Goal: Task Accomplishment & Management: Manage account settings

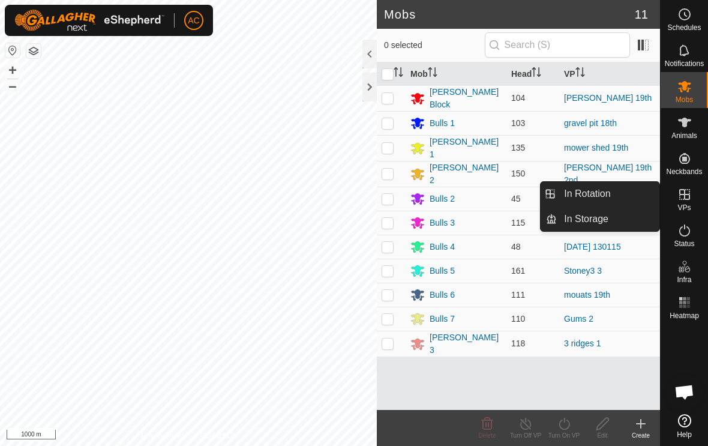
click at [618, 199] on link "In Rotation" at bounding box center [608, 194] width 103 height 24
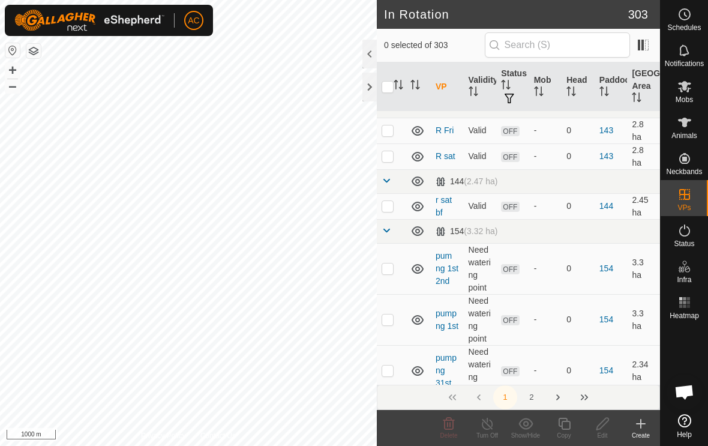
scroll to position [378, 0]
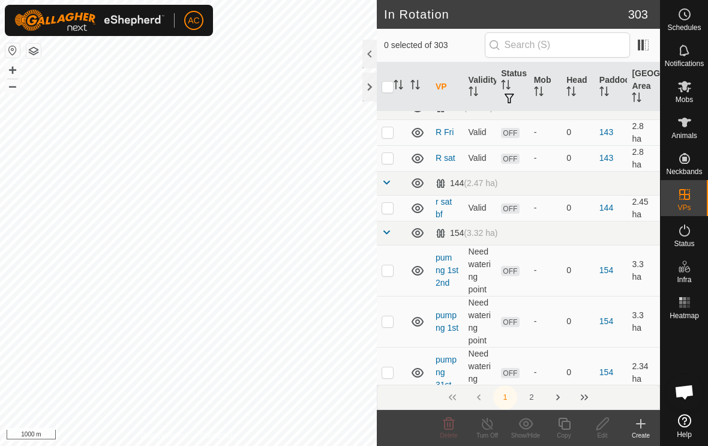
click at [537, 395] on button "2" at bounding box center [531, 397] width 24 height 24
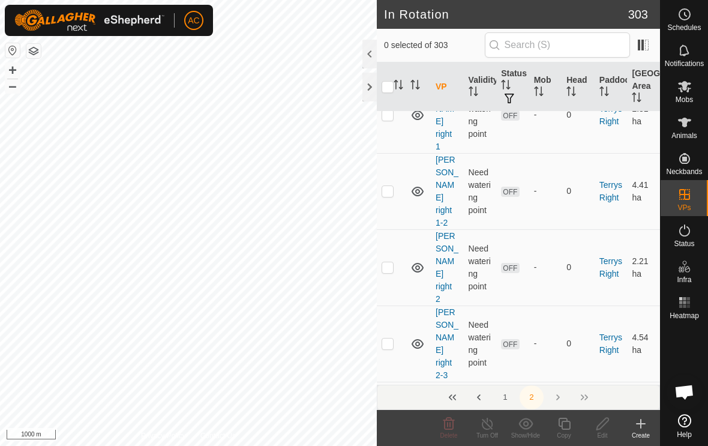
scroll to position [4171, 0]
checkbox input "true"
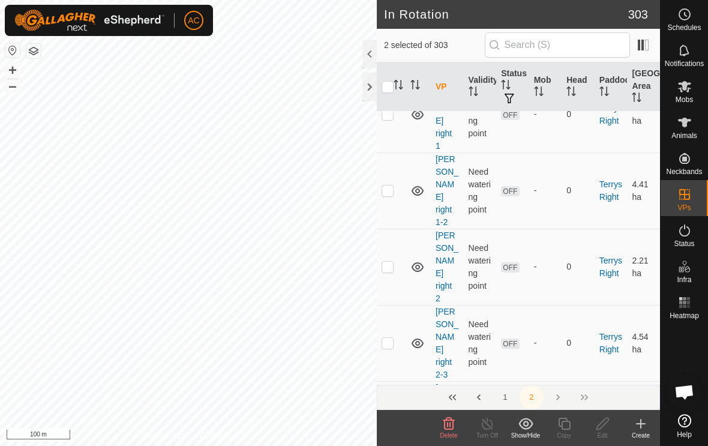
checkbox input "false"
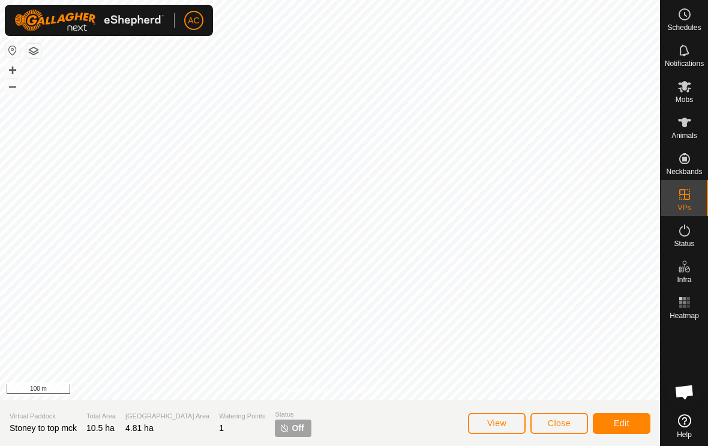
click at [628, 423] on span "Edit" at bounding box center [622, 423] width 16 height 10
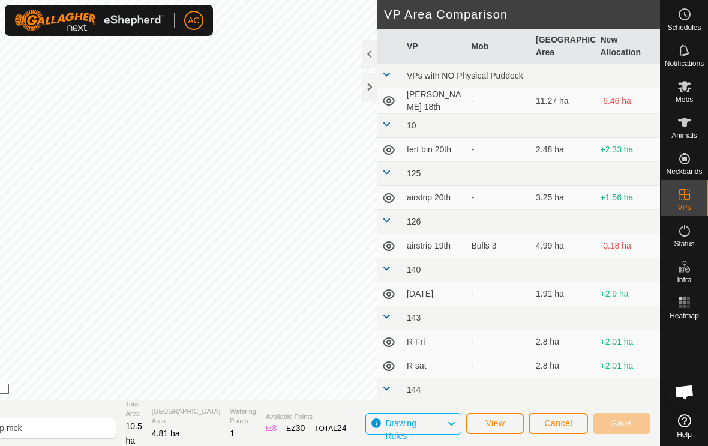
click at [450, 424] on icon at bounding box center [451, 424] width 10 height 16
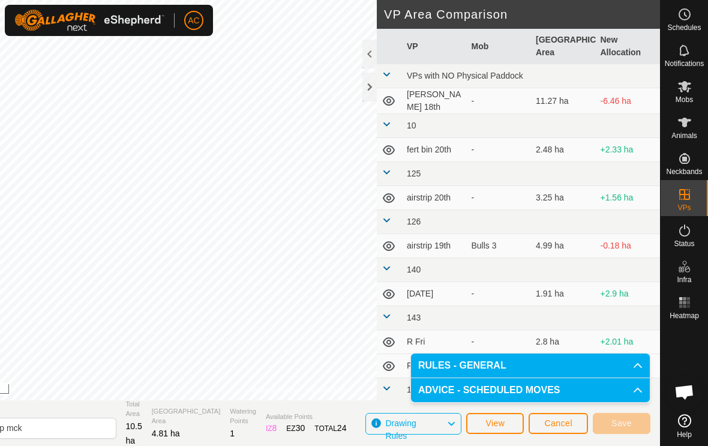
click at [452, 422] on icon at bounding box center [451, 424] width 10 height 16
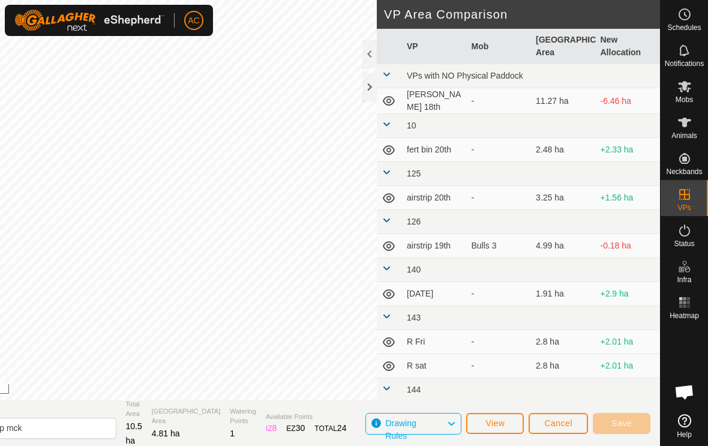
click at [507, 427] on button "View" at bounding box center [495, 423] width 58 height 21
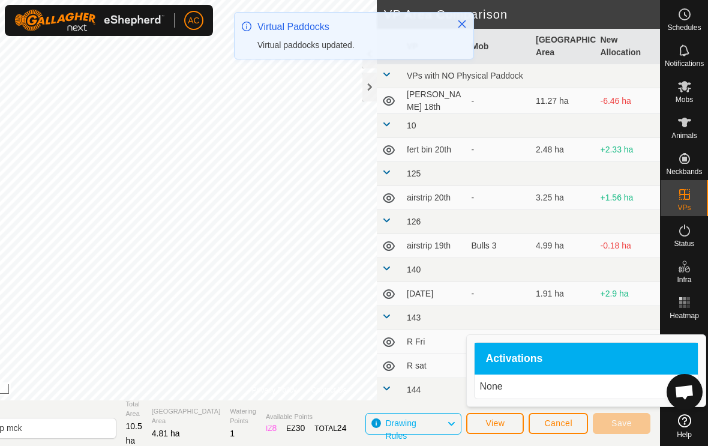
click at [536, 374] on div "Activations" at bounding box center [585, 358] width 223 height 32
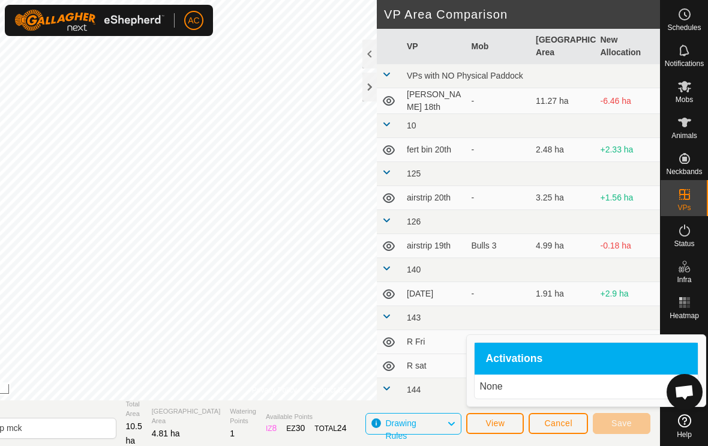
click at [542, 383] on p "None" at bounding box center [586, 386] width 214 height 14
click at [570, 422] on span "Cancel" at bounding box center [558, 423] width 28 height 10
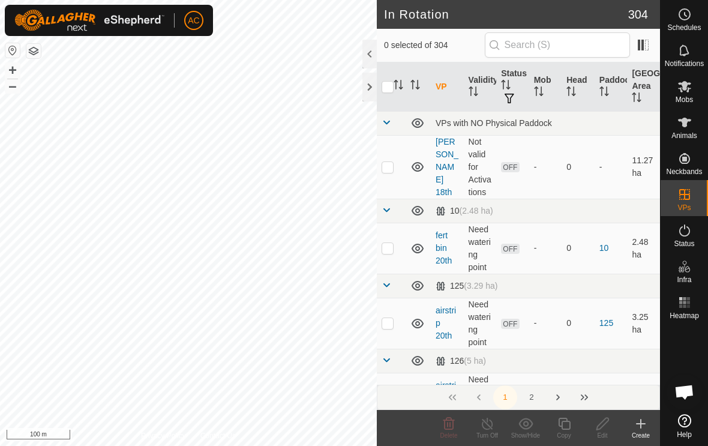
scroll to position [-1, 0]
click at [570, 53] on input "text" at bounding box center [557, 44] width 145 height 25
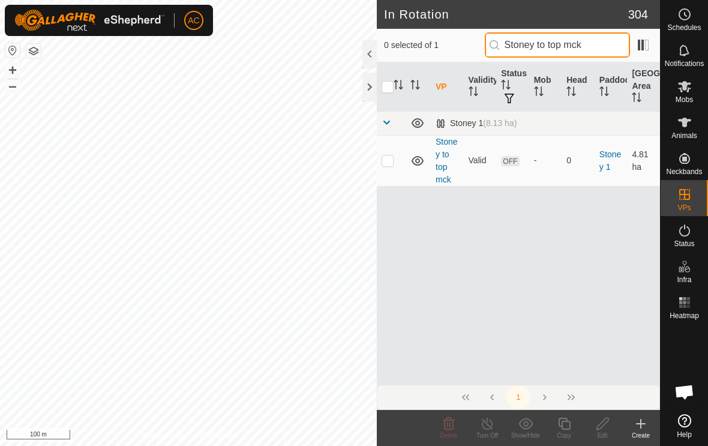
type input "Stoney to top mck"
click at [389, 164] on p-checkbox at bounding box center [387, 160] width 12 height 10
click at [452, 428] on icon at bounding box center [448, 423] width 11 height 12
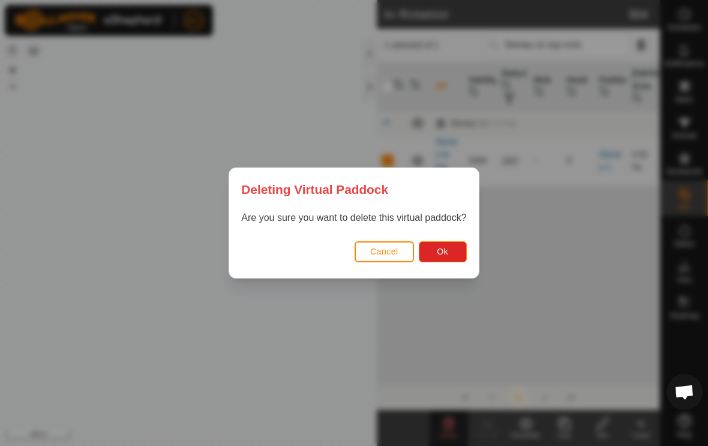
click at [458, 246] on button "Ok" at bounding box center [443, 251] width 48 height 21
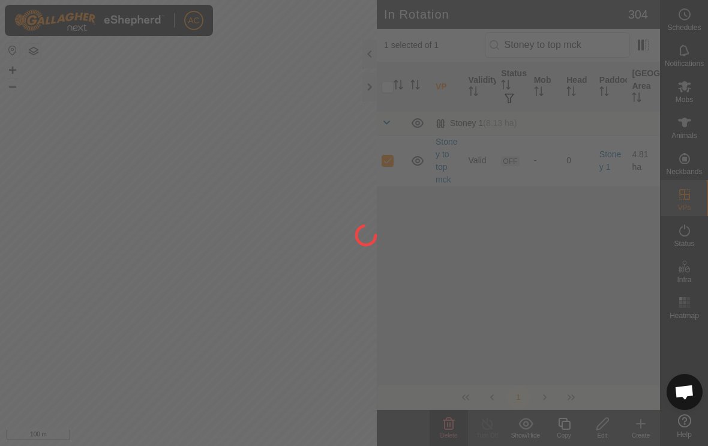
checkbox input "false"
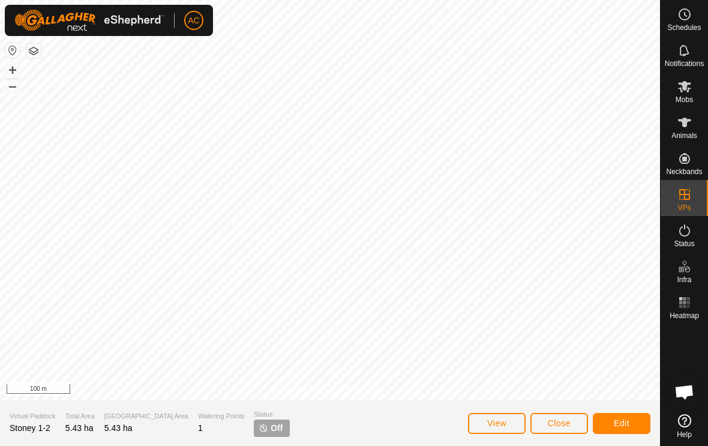
click at [556, 428] on span "Close" at bounding box center [559, 423] width 23 height 10
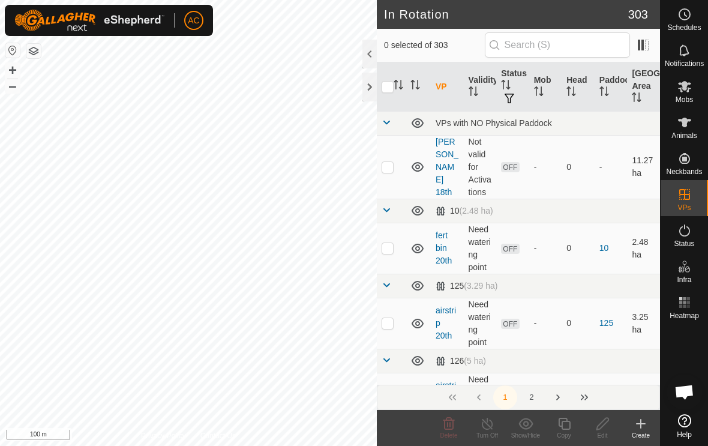
click at [370, 94] on div at bounding box center [369, 87] width 14 height 29
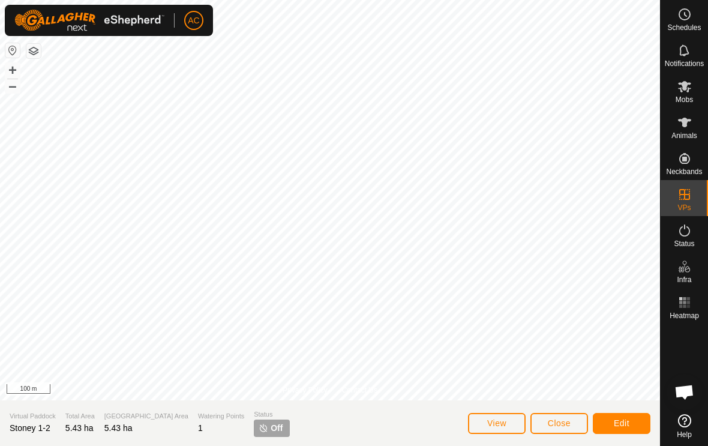
click at [557, 416] on button "Close" at bounding box center [559, 423] width 58 height 21
click at [570, 422] on span "Close" at bounding box center [559, 423] width 23 height 10
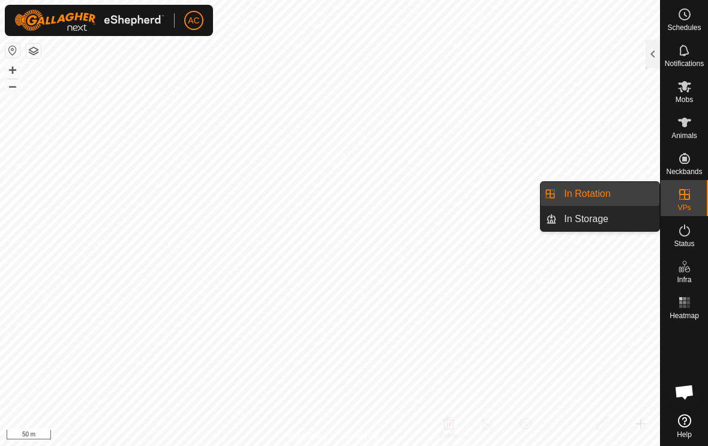
click at [610, 192] on span "In Rotation" at bounding box center [587, 194] width 46 height 14
click at [647, 57] on div at bounding box center [652, 54] width 14 height 29
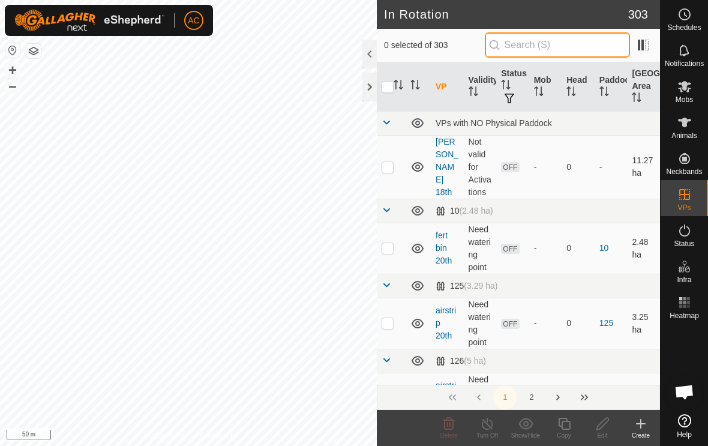
click at [582, 38] on input "text" at bounding box center [557, 44] width 145 height 25
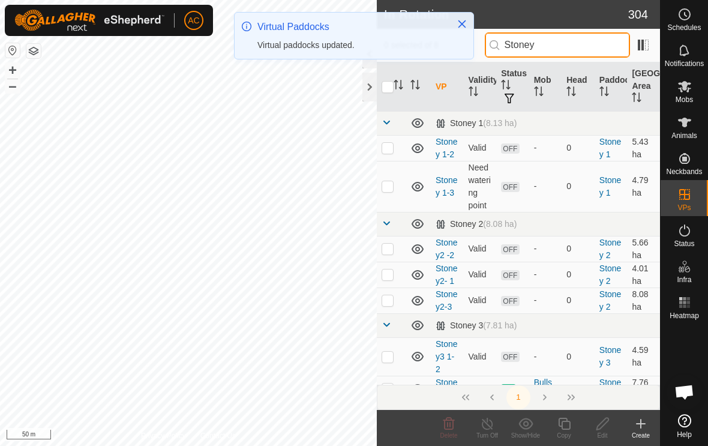
type input "Stoney"
click at [464, 26] on icon "Close" at bounding box center [462, 24] width 8 height 8
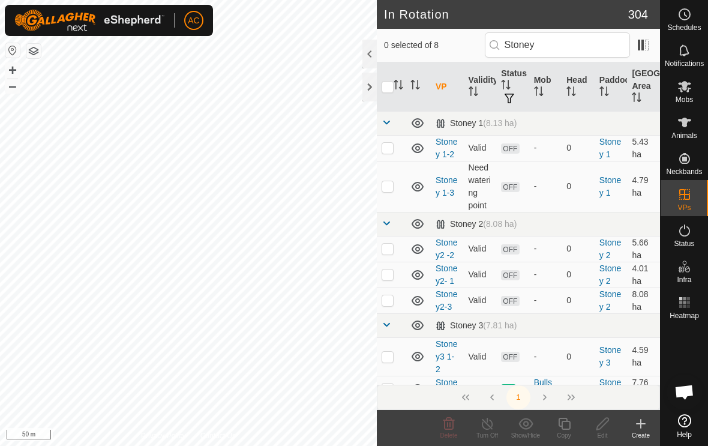
click at [387, 149] on p-checkbox at bounding box center [387, 148] width 12 height 10
click at [449, 428] on icon at bounding box center [448, 423] width 14 height 14
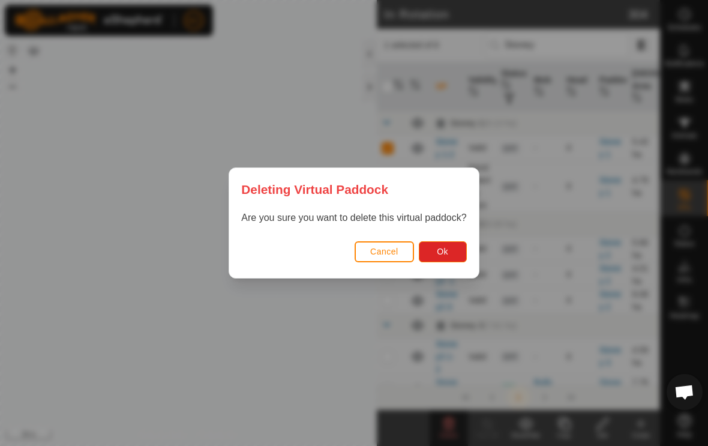
click at [450, 248] on button "Ok" at bounding box center [443, 251] width 48 height 21
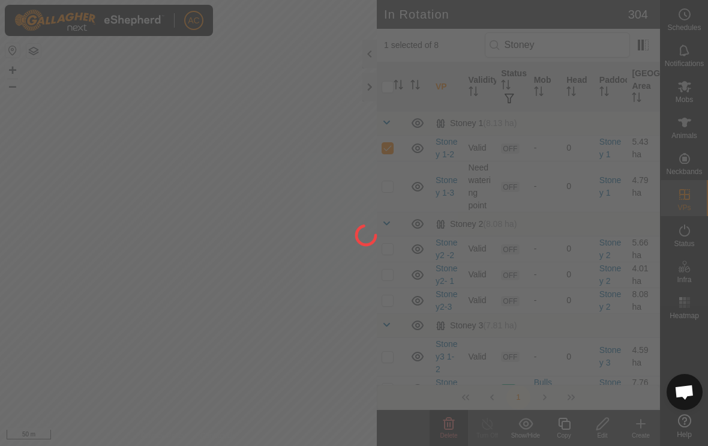
checkbox input "false"
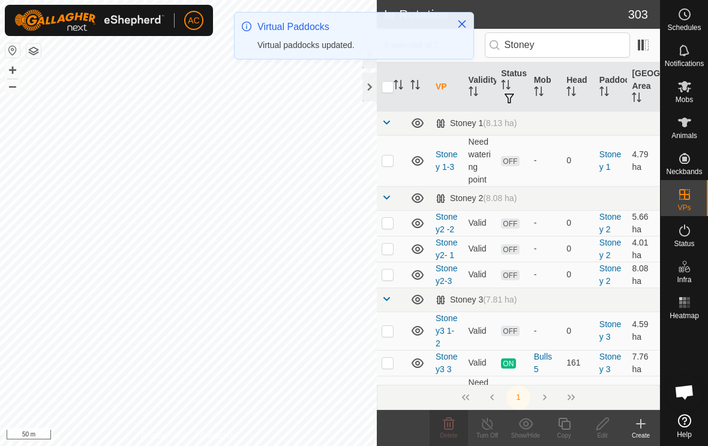
click at [459, 22] on icon "Close" at bounding box center [462, 24] width 8 height 8
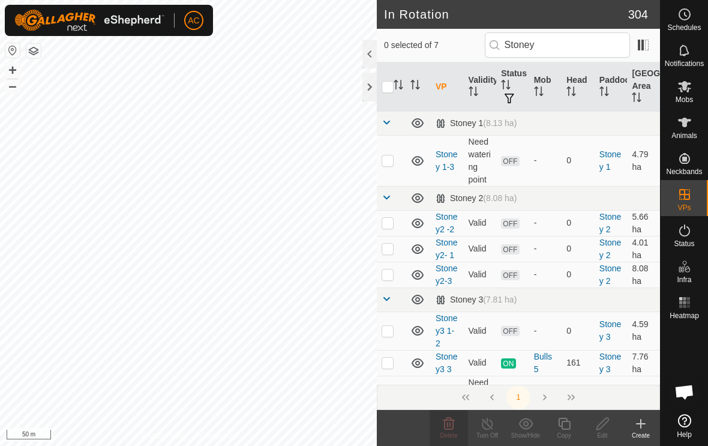
click at [388, 163] on p-checkbox at bounding box center [387, 160] width 12 height 10
click at [453, 432] on span "Delete" at bounding box center [448, 435] width 17 height 7
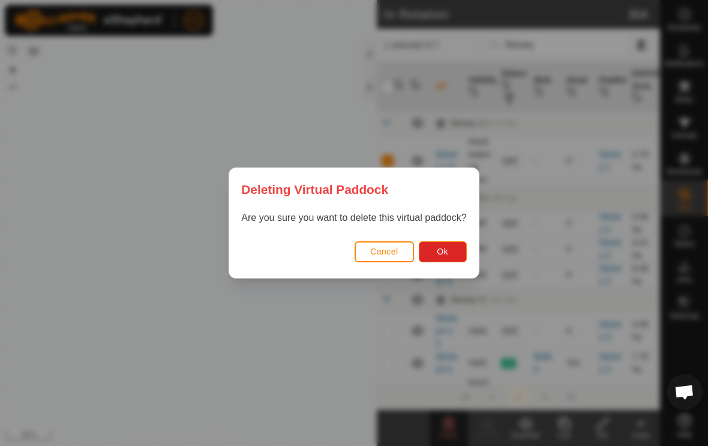
click at [449, 258] on button "Ok" at bounding box center [443, 251] width 48 height 21
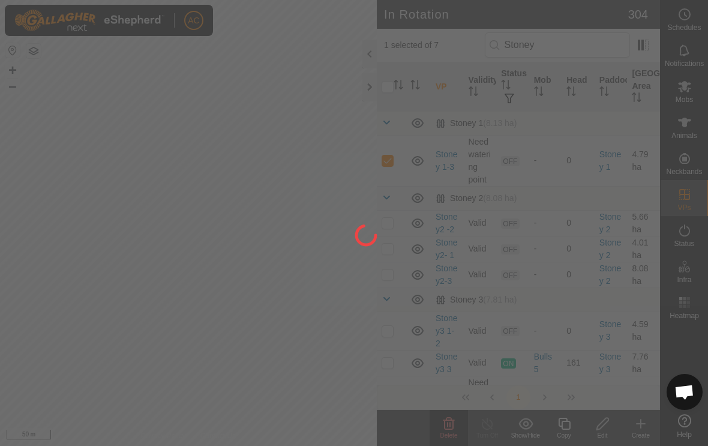
checkbox input "false"
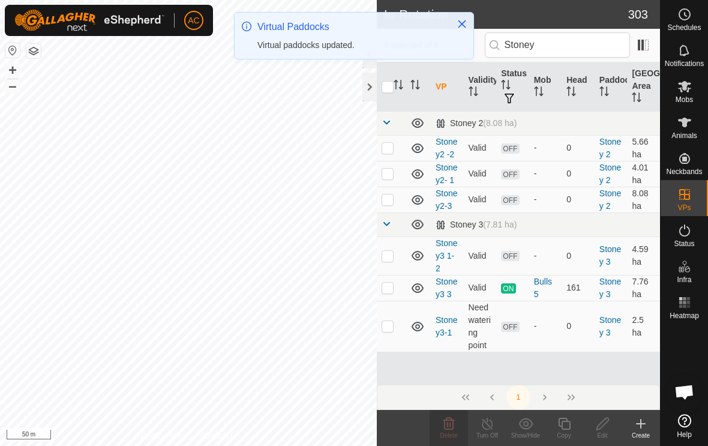
click at [464, 23] on icon "Close" at bounding box center [462, 24] width 10 height 10
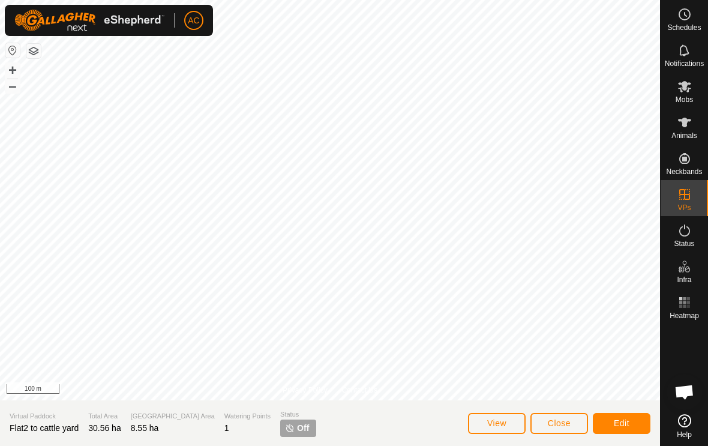
click at [570, 415] on button "Close" at bounding box center [559, 423] width 58 height 21
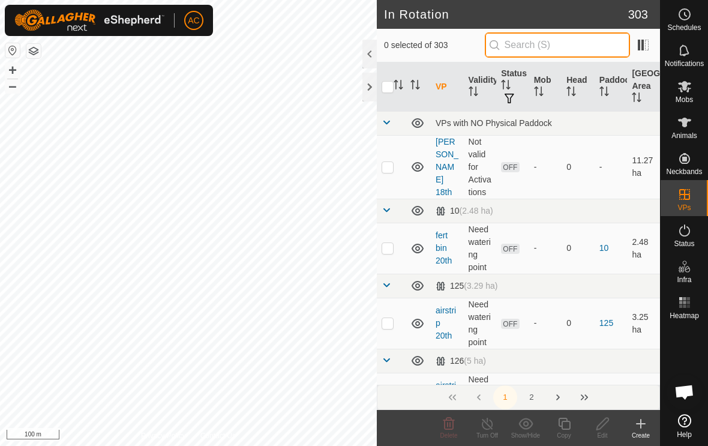
click at [554, 49] on input "text" at bounding box center [557, 44] width 145 height 25
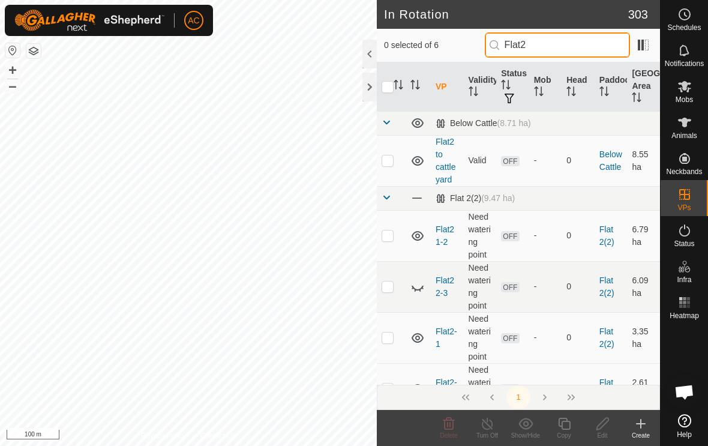
type input "Flat2"
click at [392, 159] on p-checkbox at bounding box center [387, 160] width 12 height 10
click at [386, 160] on p-checkbox at bounding box center [387, 160] width 12 height 10
click at [387, 163] on p-checkbox at bounding box center [387, 160] width 12 height 10
click at [455, 424] on icon at bounding box center [448, 423] width 14 height 14
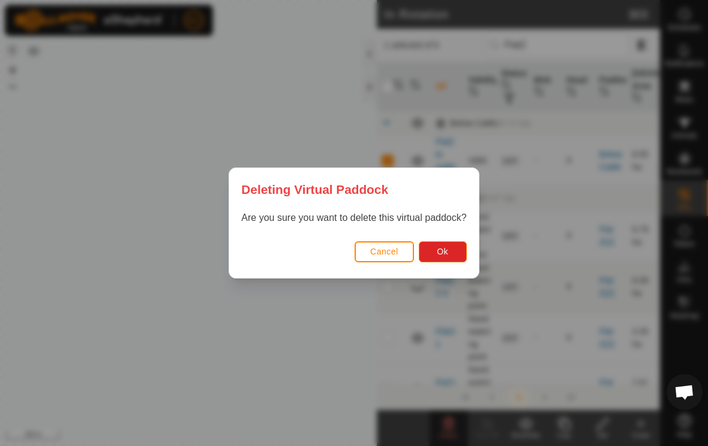
click at [451, 253] on button "Ok" at bounding box center [443, 251] width 48 height 21
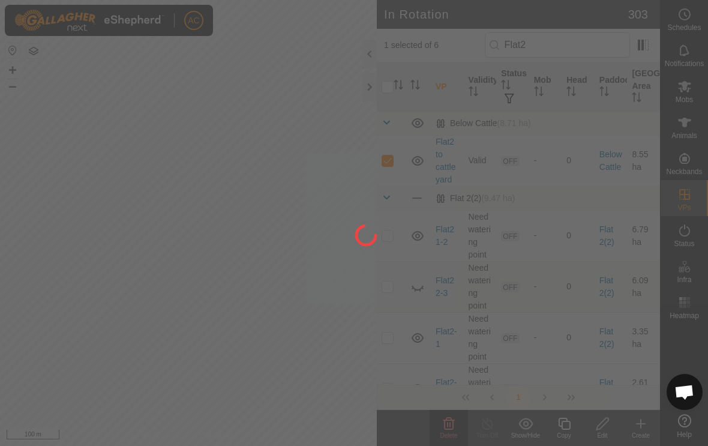
checkbox input "false"
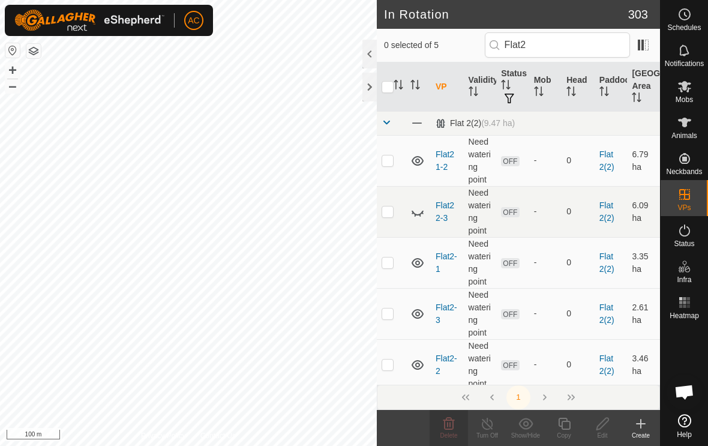
click at [635, 426] on icon at bounding box center [640, 423] width 14 height 14
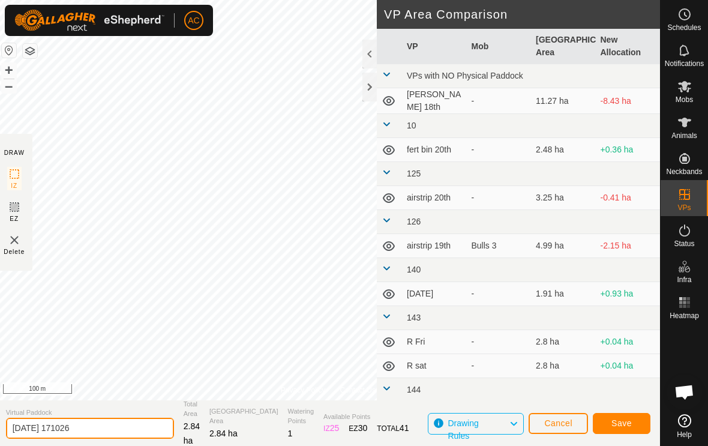
click at [113, 431] on input "[DATE] 171026" at bounding box center [90, 427] width 168 height 21
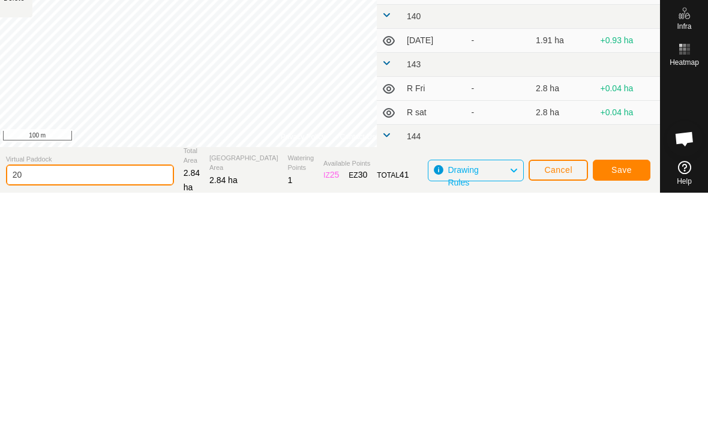
type input "2"
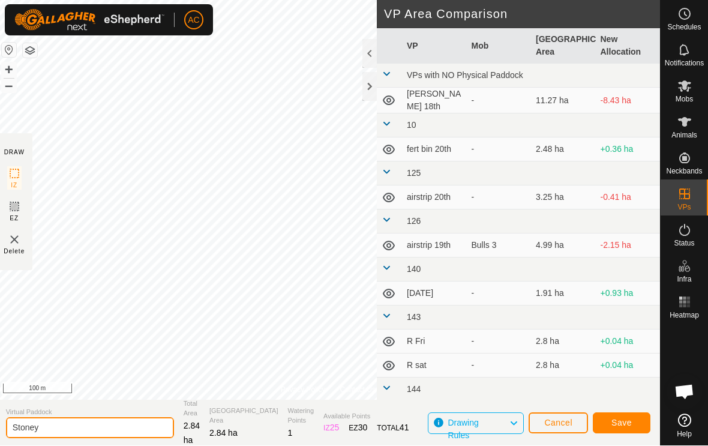
click at [94, 432] on input "Stoney" at bounding box center [90, 427] width 168 height 21
type input "Stoney1-1"
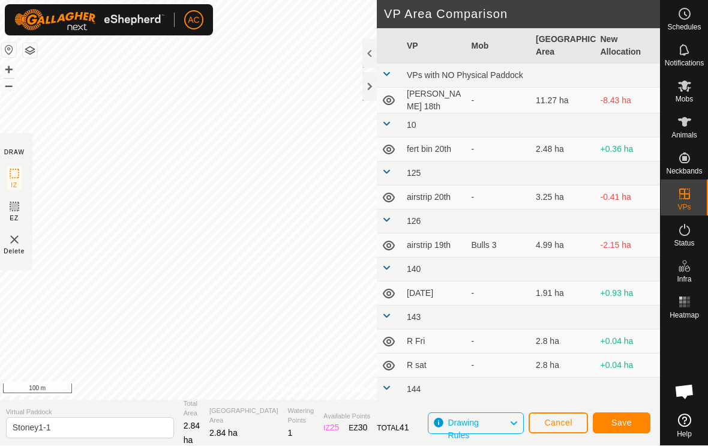
click at [629, 422] on span "Save" at bounding box center [621, 423] width 20 height 10
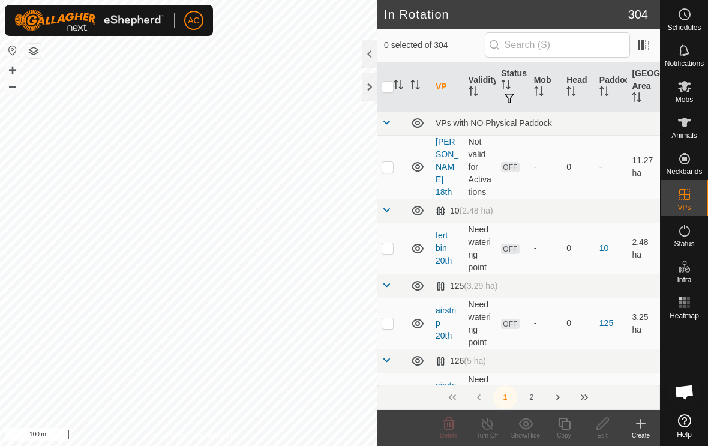
click at [639, 421] on icon at bounding box center [640, 423] width 14 height 14
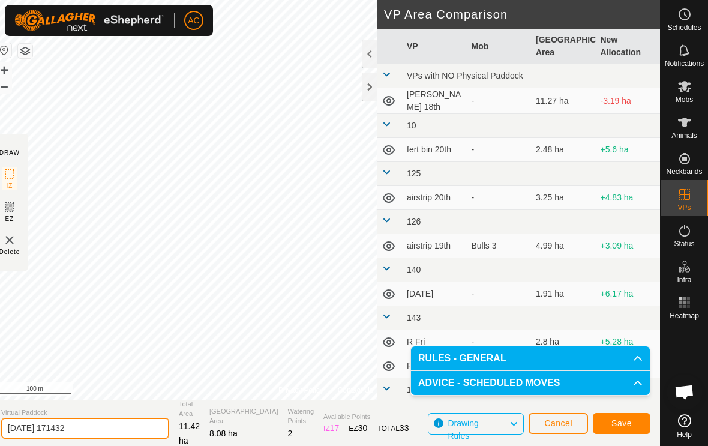
click at [62, 436] on input "[DATE] 171432" at bounding box center [85, 427] width 168 height 21
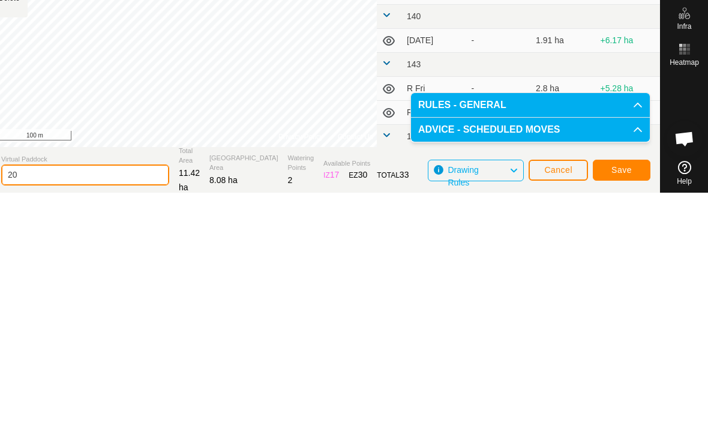
type input "2"
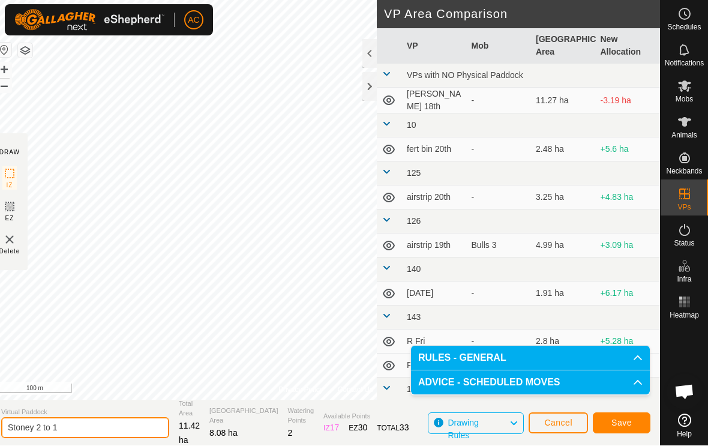
type input "Stoney 2 to 1"
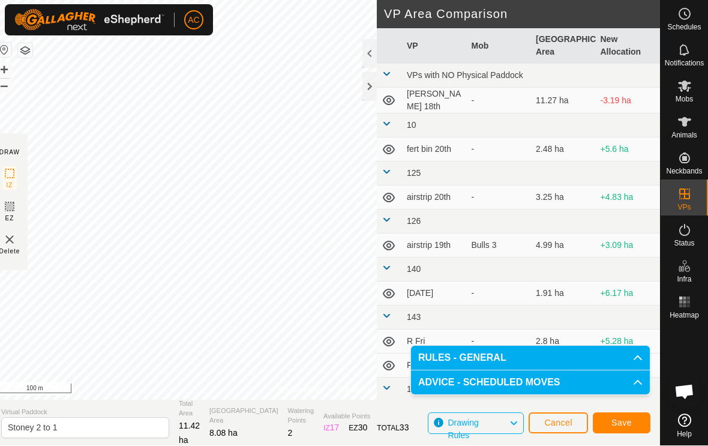
click at [627, 418] on span "Save" at bounding box center [621, 423] width 20 height 10
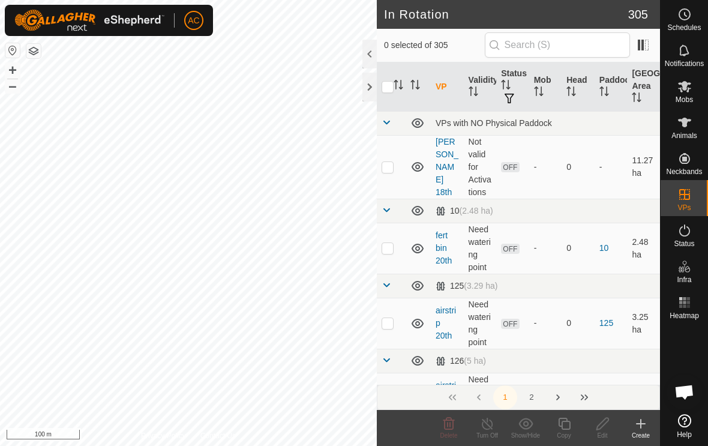
click at [464, 16] on h2 "In Rotation" at bounding box center [506, 14] width 244 height 14
click at [371, 94] on div at bounding box center [369, 87] width 14 height 29
